Goal: Leave review/rating

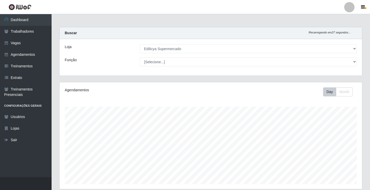
select select "460"
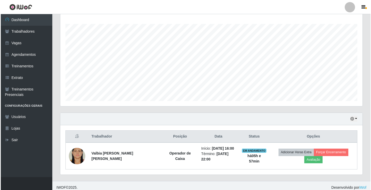
scroll to position [107, 302]
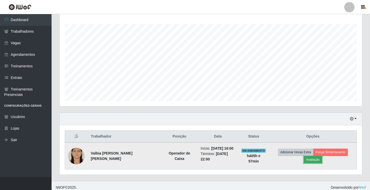
click at [322, 156] on button "Avaliação" at bounding box center [312, 159] width 18 height 7
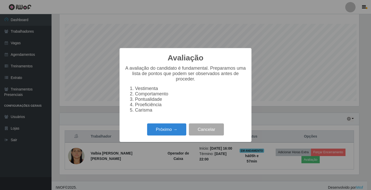
scroll to position [107, 300]
click at [156, 134] on button "Próximo →" at bounding box center [166, 130] width 39 height 12
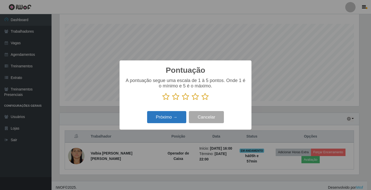
click at [164, 118] on button "Próximo →" at bounding box center [166, 117] width 39 height 12
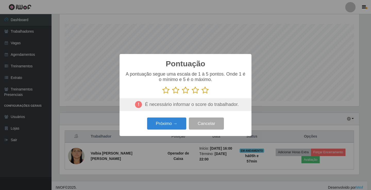
click at [207, 92] on icon at bounding box center [204, 91] width 7 height 8
click at [201, 94] on input "radio" at bounding box center [201, 94] width 0 height 0
click at [171, 123] on button "Próximo →" at bounding box center [166, 124] width 39 height 12
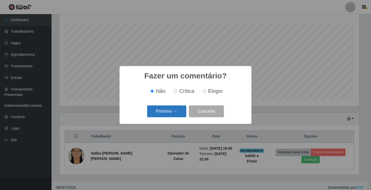
click at [172, 114] on button "Próximo →" at bounding box center [166, 112] width 39 height 12
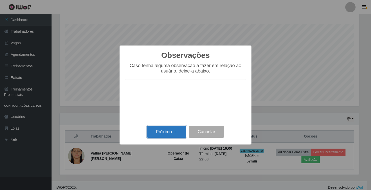
click at [169, 130] on button "Próximo →" at bounding box center [166, 132] width 39 height 12
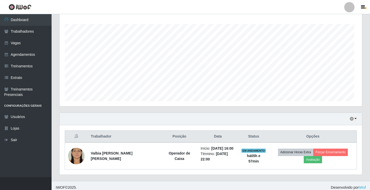
scroll to position [107, 302]
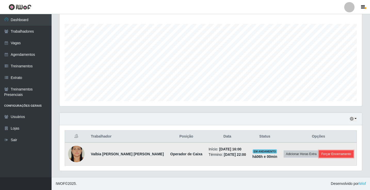
click at [337, 154] on button "Forçar Encerramento" at bounding box center [336, 154] width 35 height 7
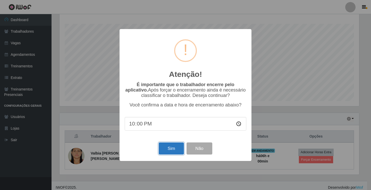
click at [159, 150] on button "Sim" at bounding box center [171, 149] width 25 height 12
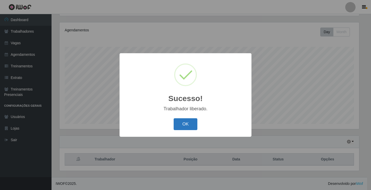
click at [181, 119] on button "OK" at bounding box center [186, 124] width 24 height 12
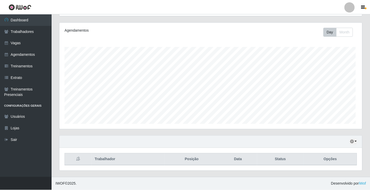
scroll to position [107, 302]
click at [356, 142] on button "button" at bounding box center [352, 142] width 7 height 6
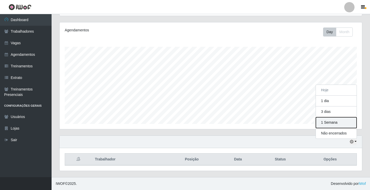
click at [327, 124] on button "1 Semana" at bounding box center [336, 122] width 41 height 11
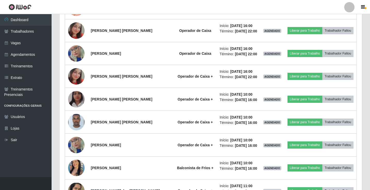
scroll to position [266, 0]
